Goal: Find specific page/section: Find specific page/section

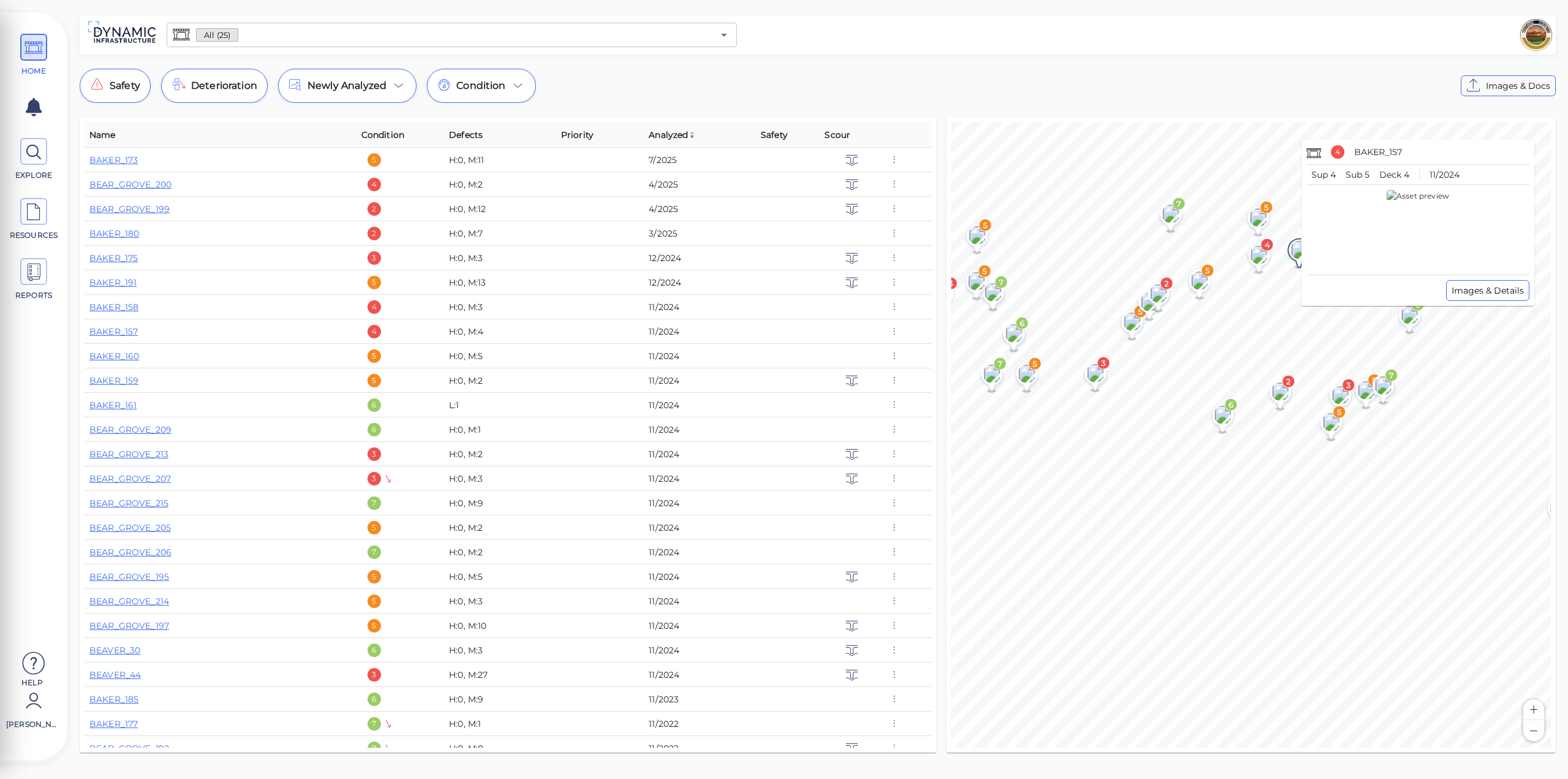
click at [1299, 260] on icon at bounding box center [1300, 253] width 21 height 27
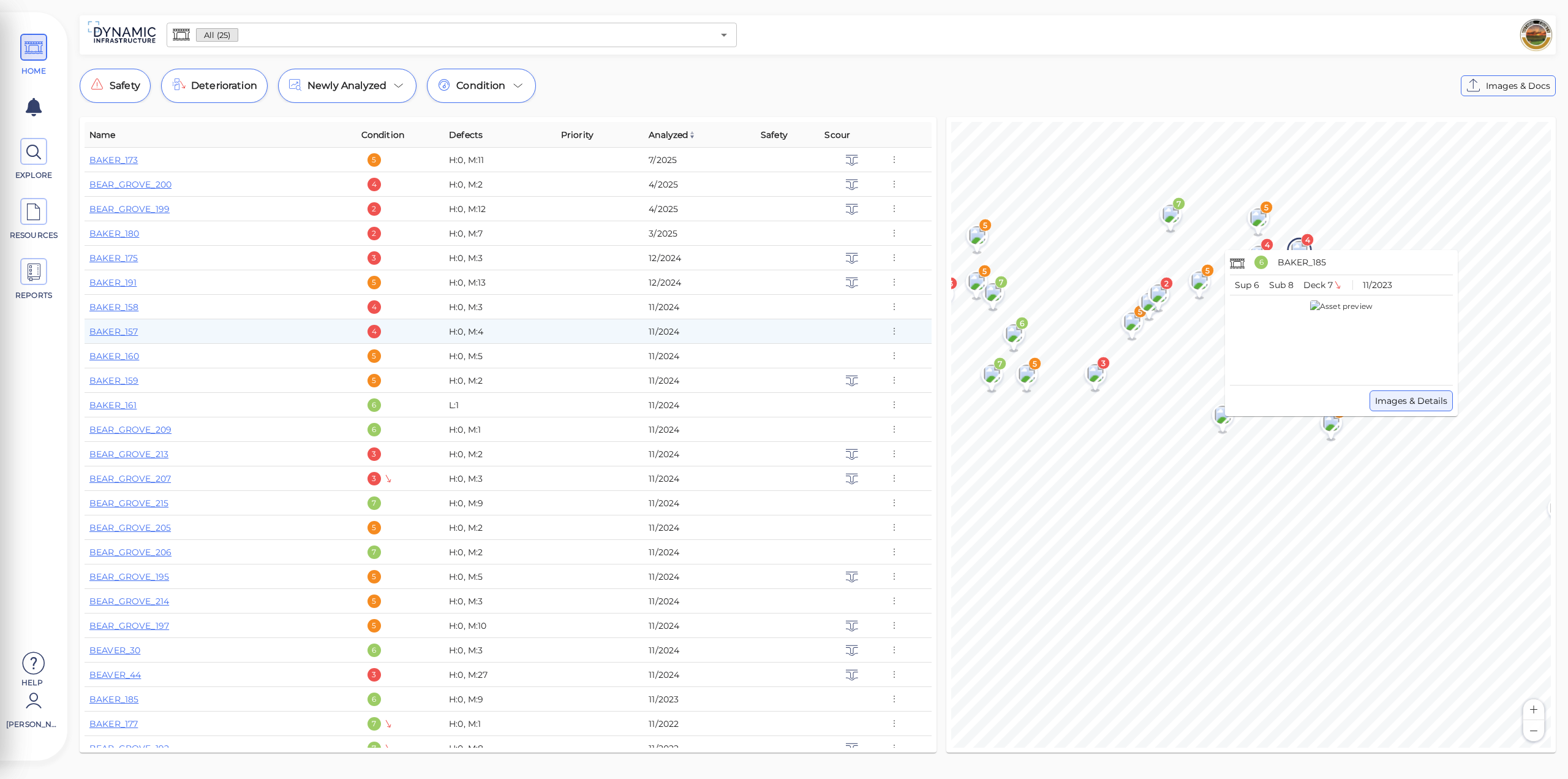
click at [1404, 404] on span "Images & Details" at bounding box center [1411, 400] width 72 height 14
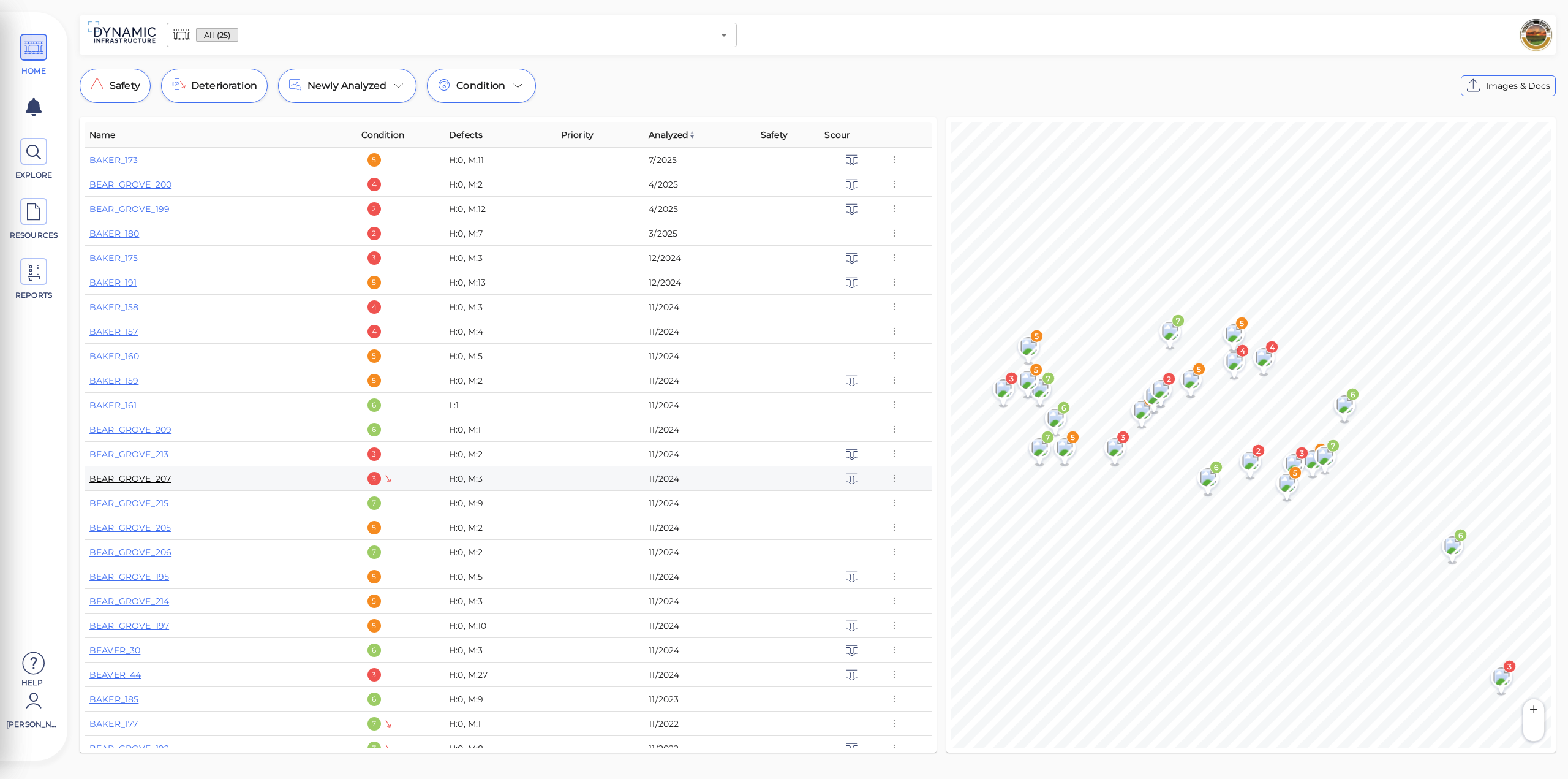
click at [152, 477] on link "BEAR_GROVE_207" at bounding box center [130, 479] width 81 height 11
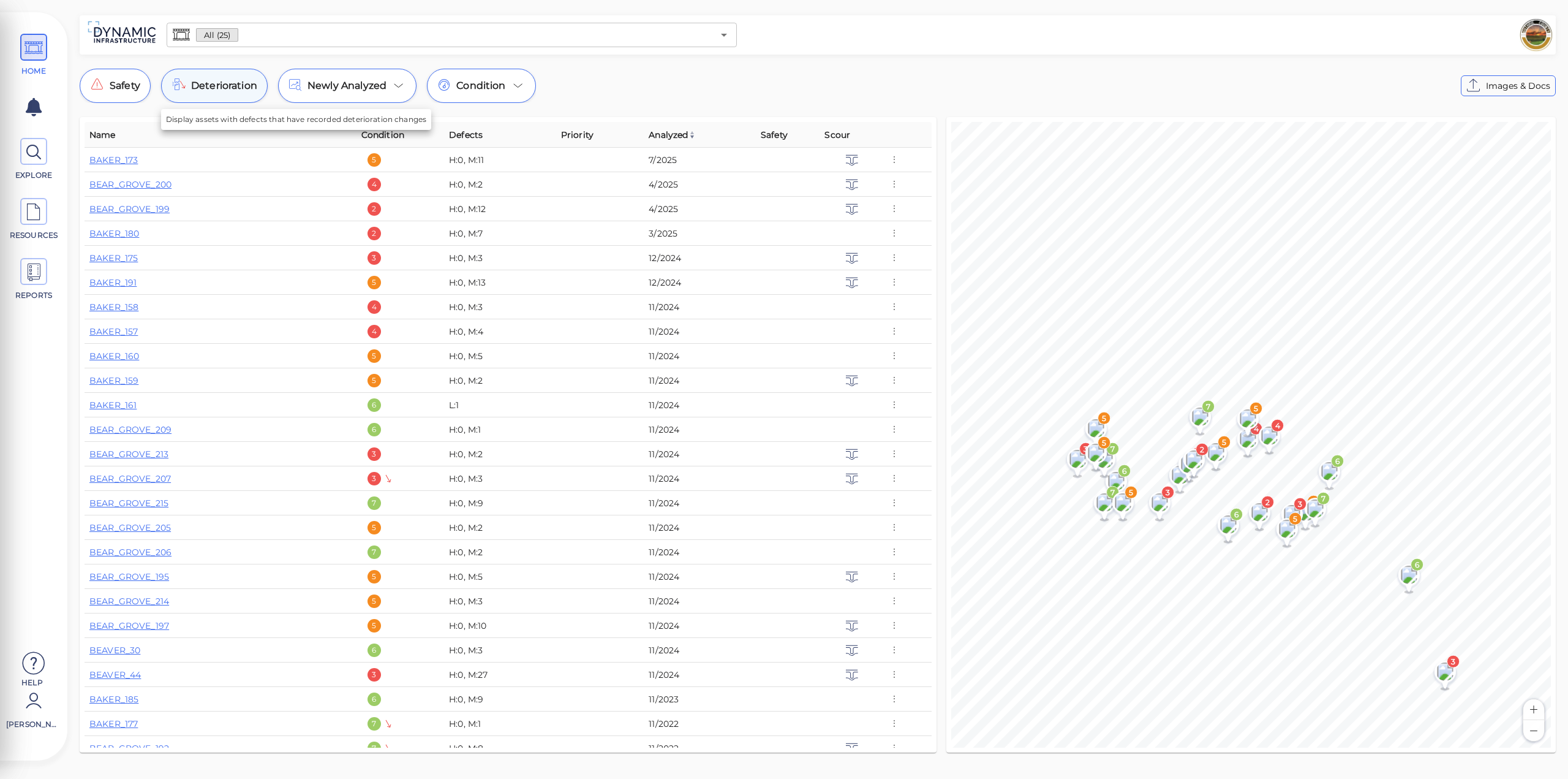
click at [260, 88] on div "Deterioration" at bounding box center [214, 85] width 107 height 34
